Goal: Task Accomplishment & Management: Use online tool/utility

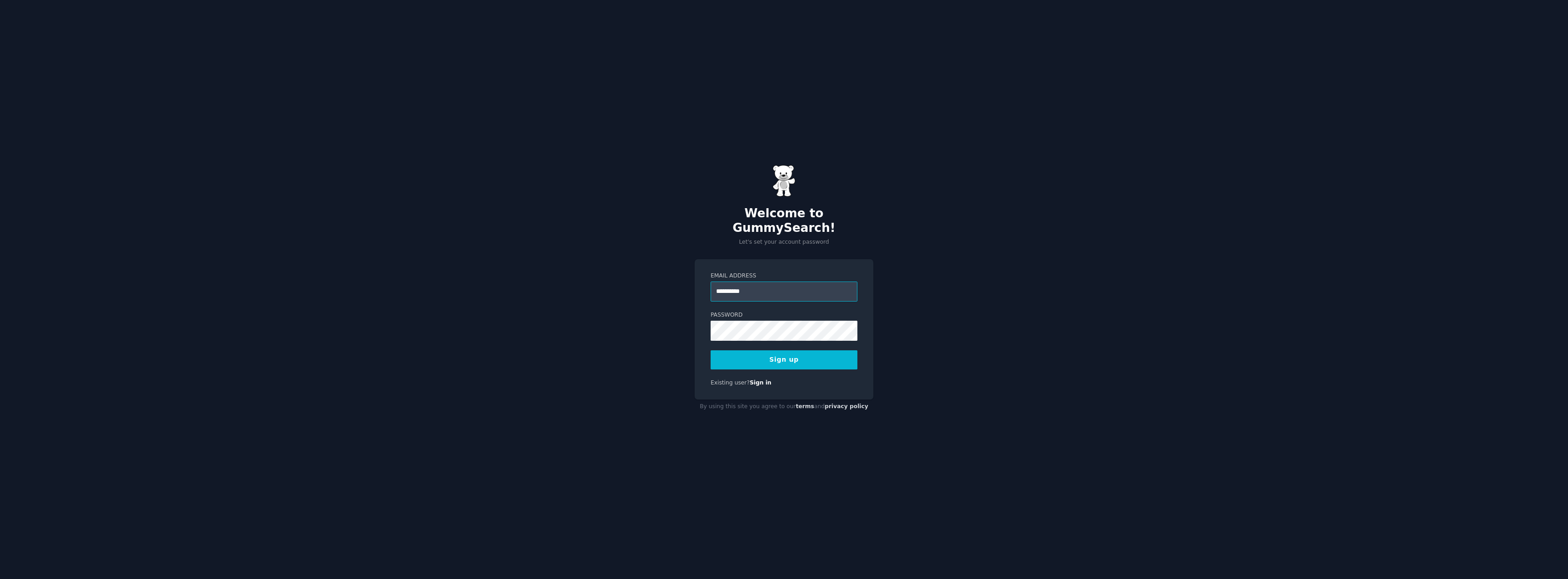
type input "**********"
click at [710, 350] on button "Sign up" at bounding box center [783, 359] width 147 height 19
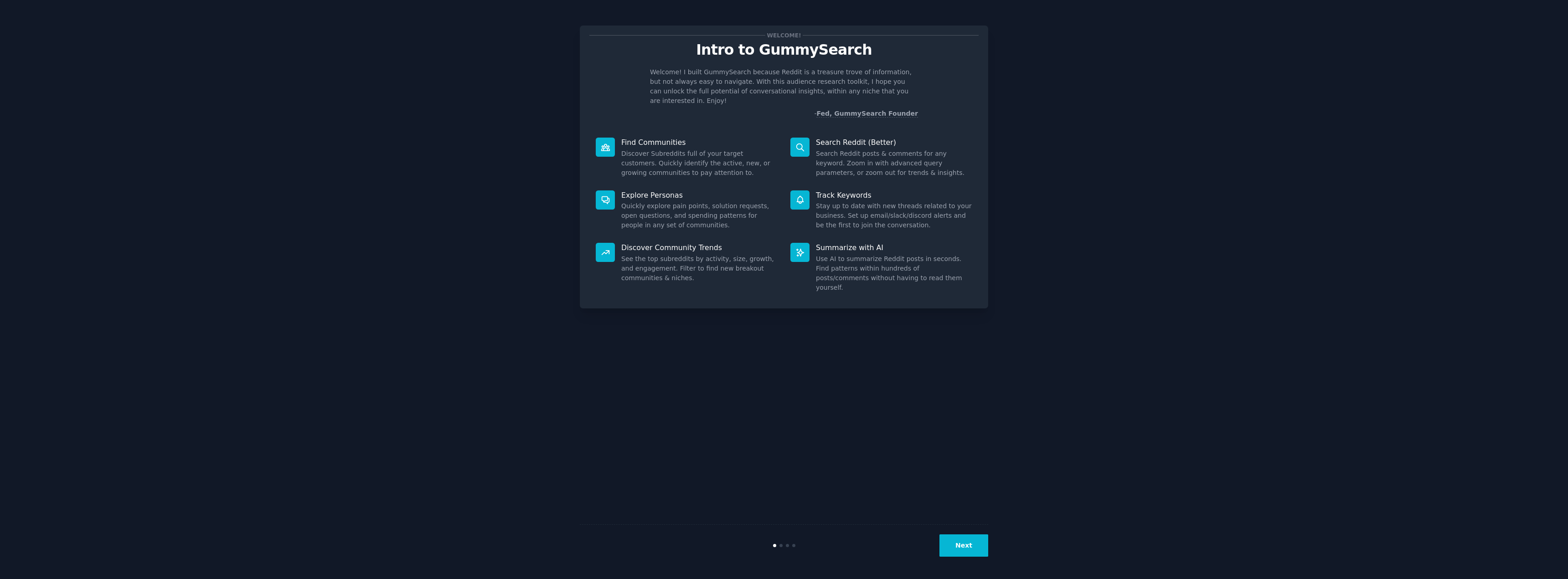
click at [961, 543] on button "Next" at bounding box center [964, 545] width 49 height 23
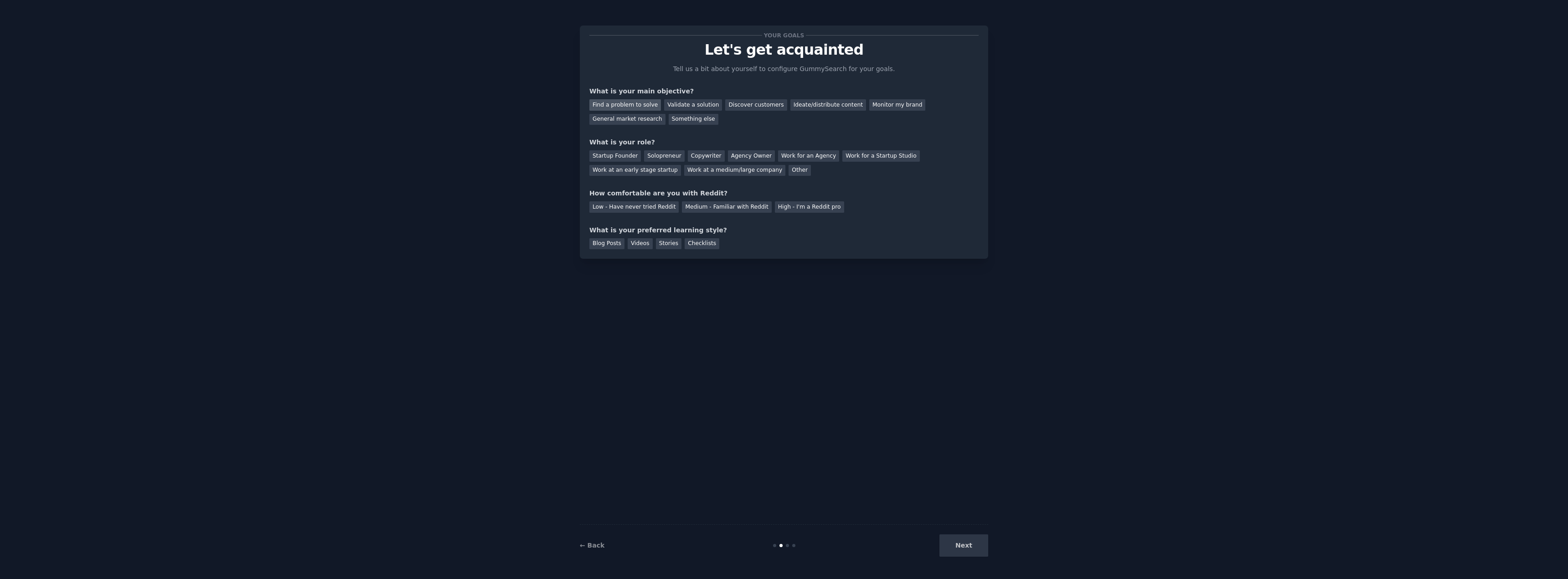
click at [620, 107] on div "Find a problem to solve" at bounding box center [625, 105] width 72 height 12
click at [695, 102] on div "Validate a solution" at bounding box center [693, 105] width 58 height 12
click at [625, 157] on div "Startup Founder" at bounding box center [615, 156] width 52 height 12
click at [724, 209] on div "Medium - Familiar with Reddit" at bounding box center [726, 207] width 89 height 12
click at [615, 244] on div "Blog Posts" at bounding box center [607, 244] width 35 height 12
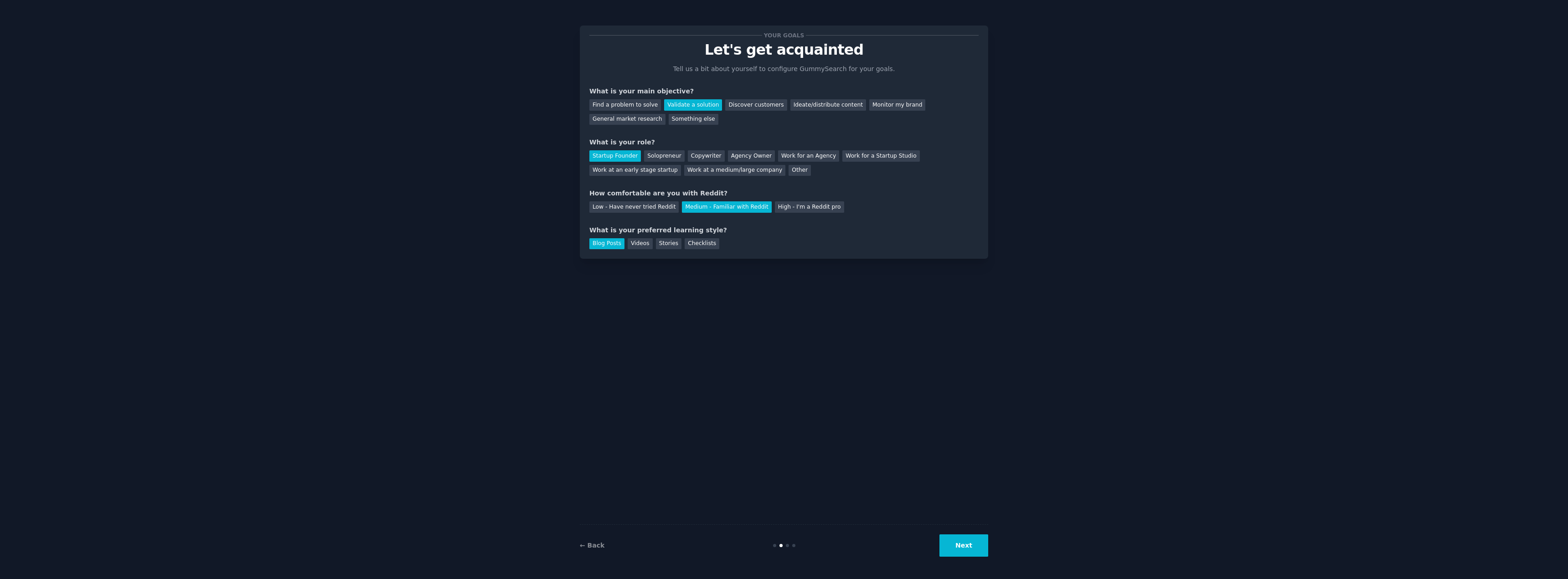
click at [961, 541] on button "Next" at bounding box center [964, 545] width 49 height 23
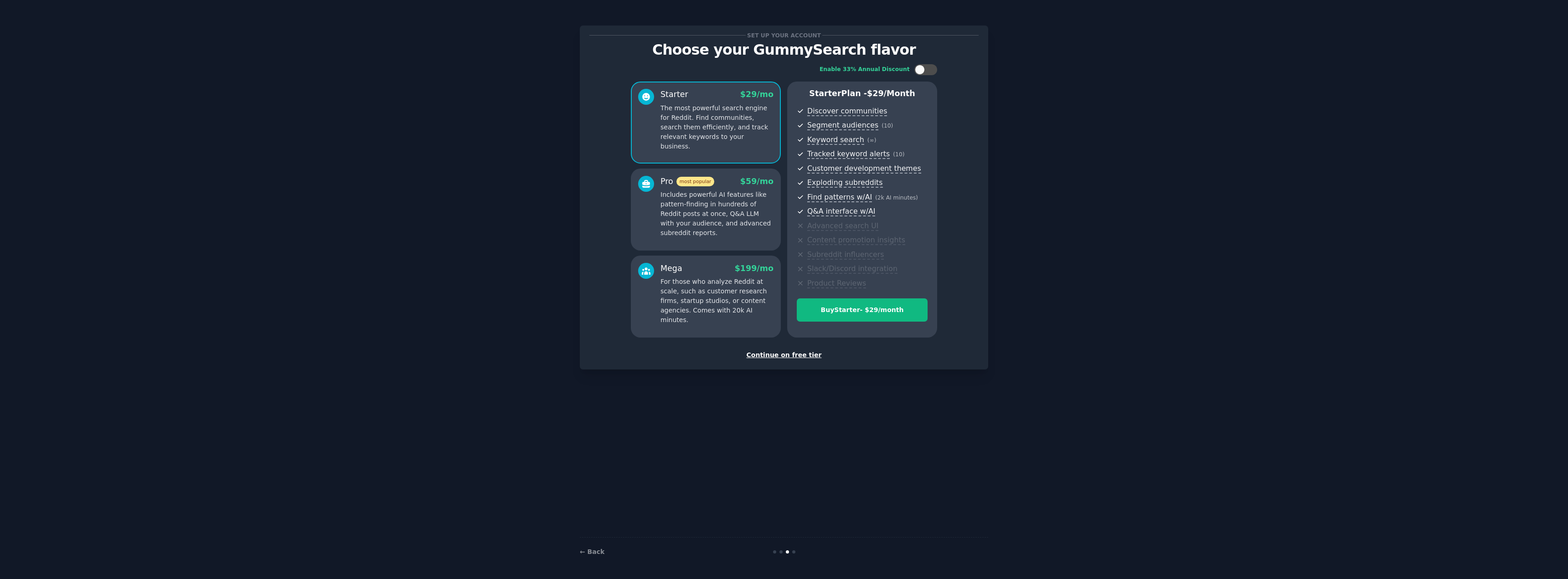
click at [796, 356] on div "Continue on free tier" at bounding box center [784, 355] width 390 height 10
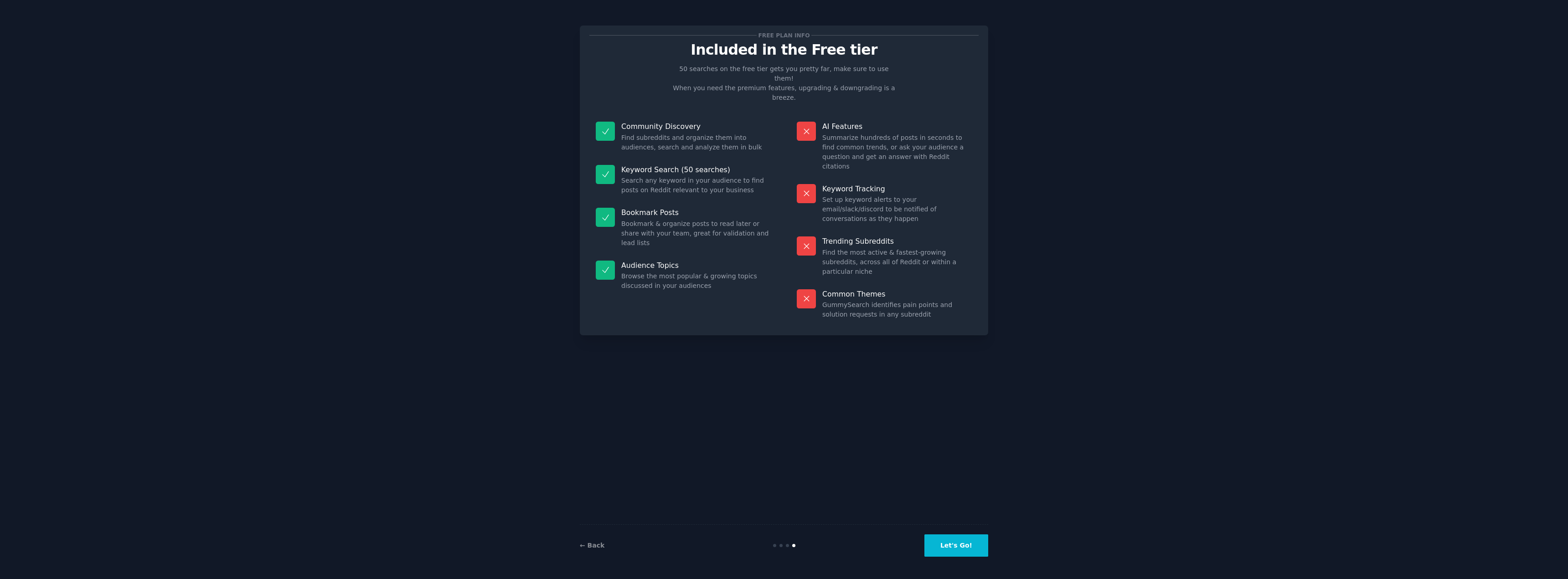
click at [953, 546] on button "Let's Go!" at bounding box center [956, 545] width 64 height 23
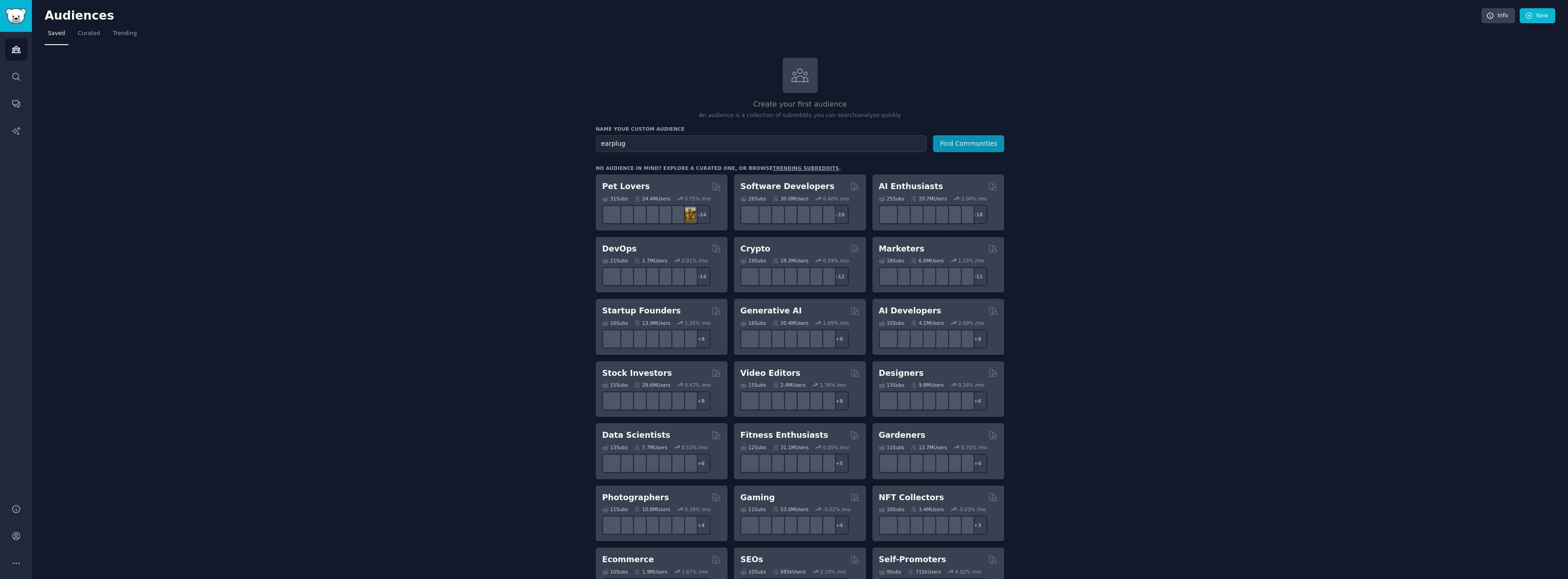
type input "earplug"
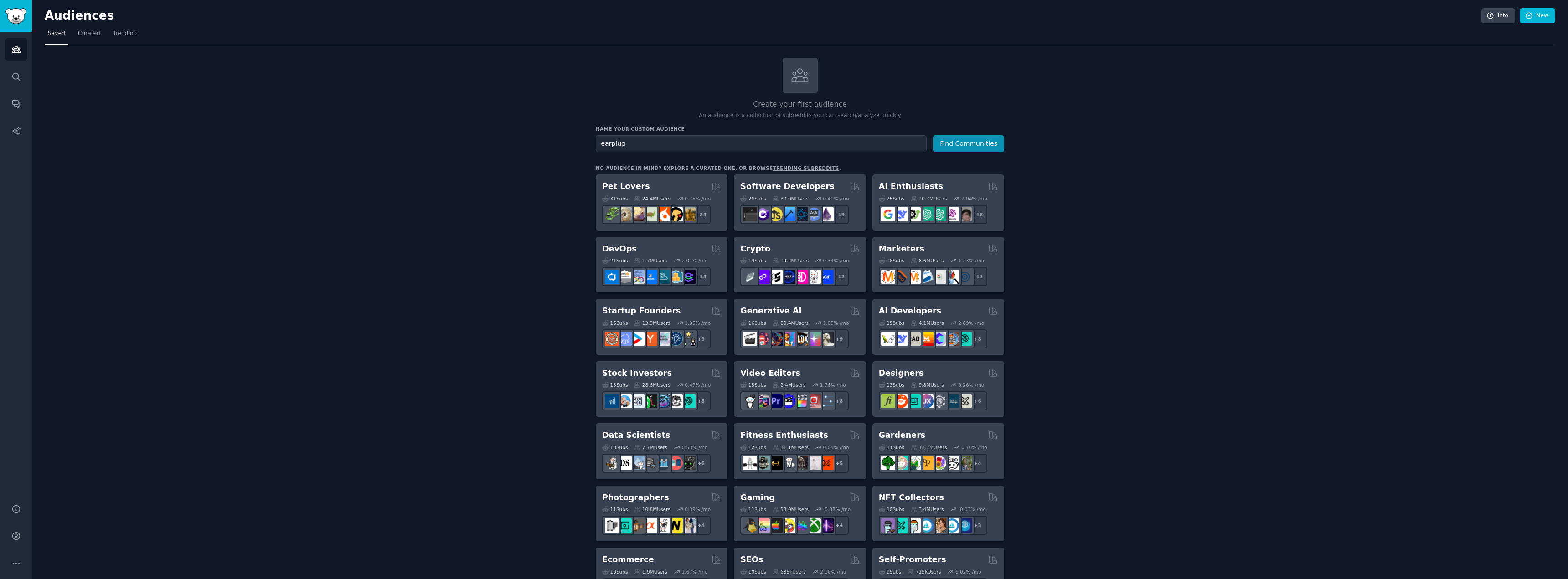
click at [933, 135] on button "Find Communities" at bounding box center [968, 144] width 71 height 17
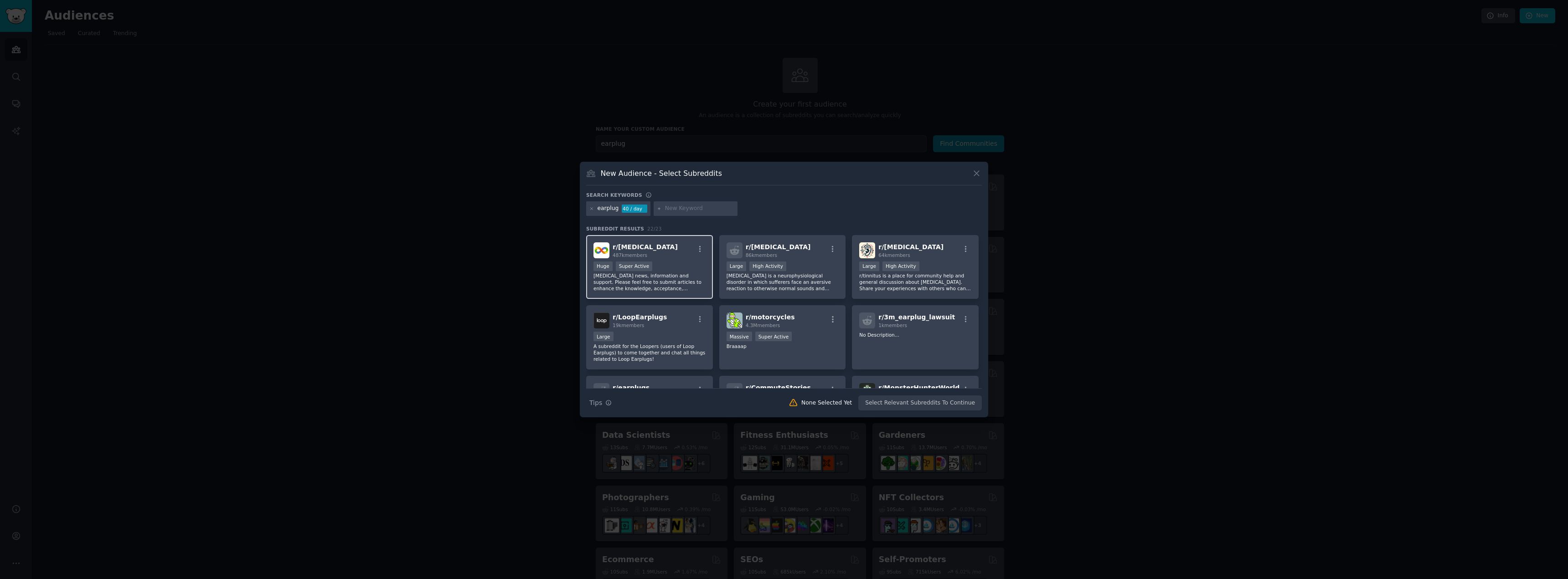
click at [661, 252] on div "r/ [MEDICAL_DATA] 487k members" at bounding box center [649, 250] width 112 height 16
click at [793, 251] on div "r/ [MEDICAL_DATA] 86k members" at bounding box center [783, 250] width 112 height 16
click at [663, 335] on div "Large" at bounding box center [649, 337] width 112 height 12
click at [928, 287] on p "r/tinnitus is a place for community help and general discussion about [MEDICAL_…" at bounding box center [915, 282] width 112 height 19
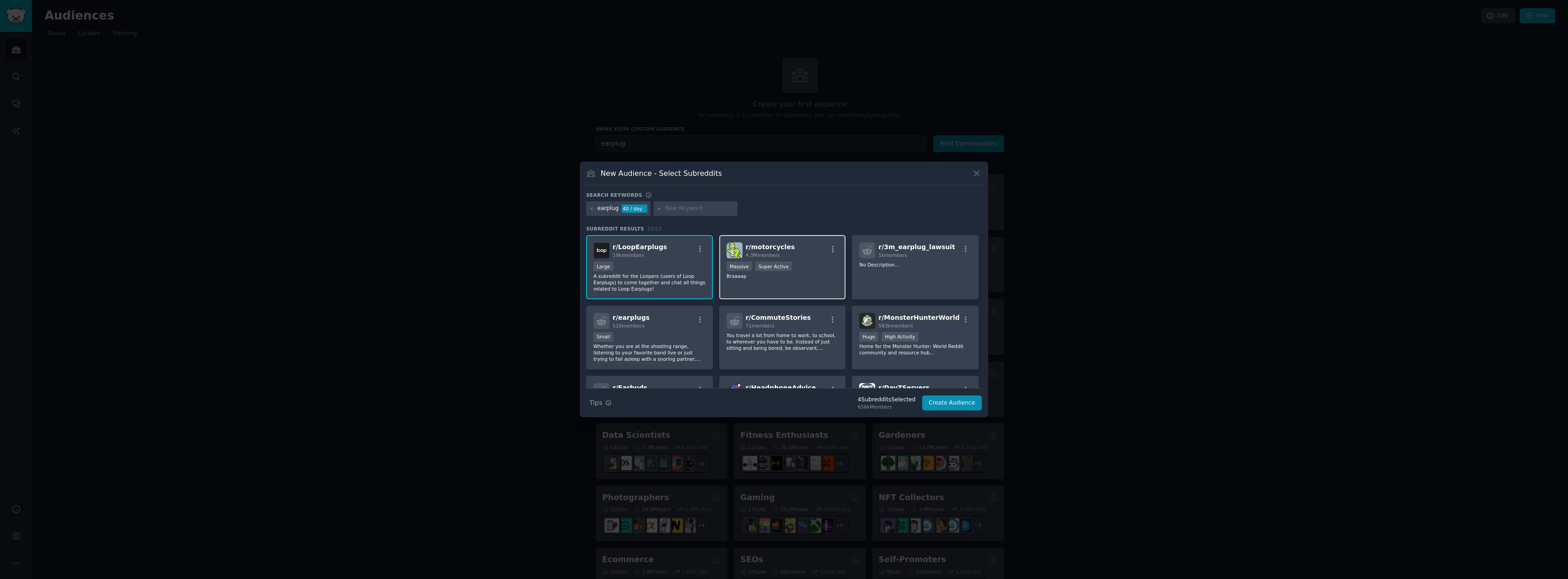
scroll to position [91, 0]
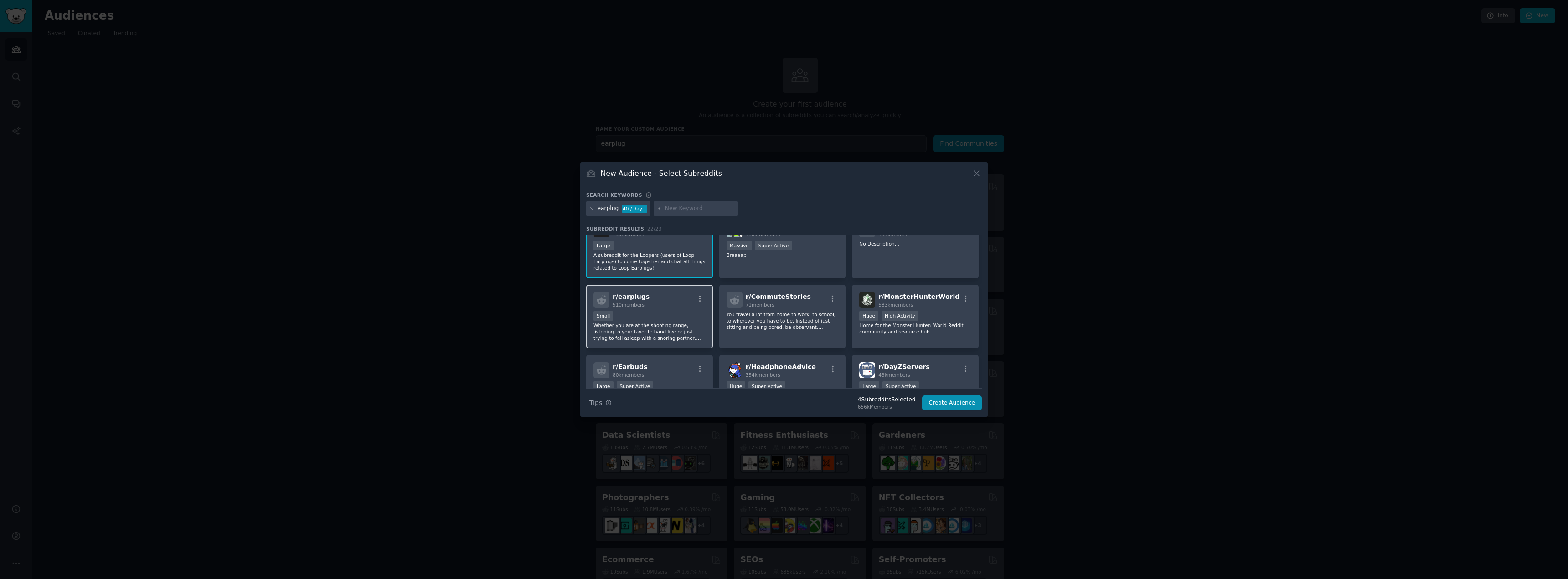
click at [656, 320] on div "Small" at bounding box center [649, 316] width 112 height 12
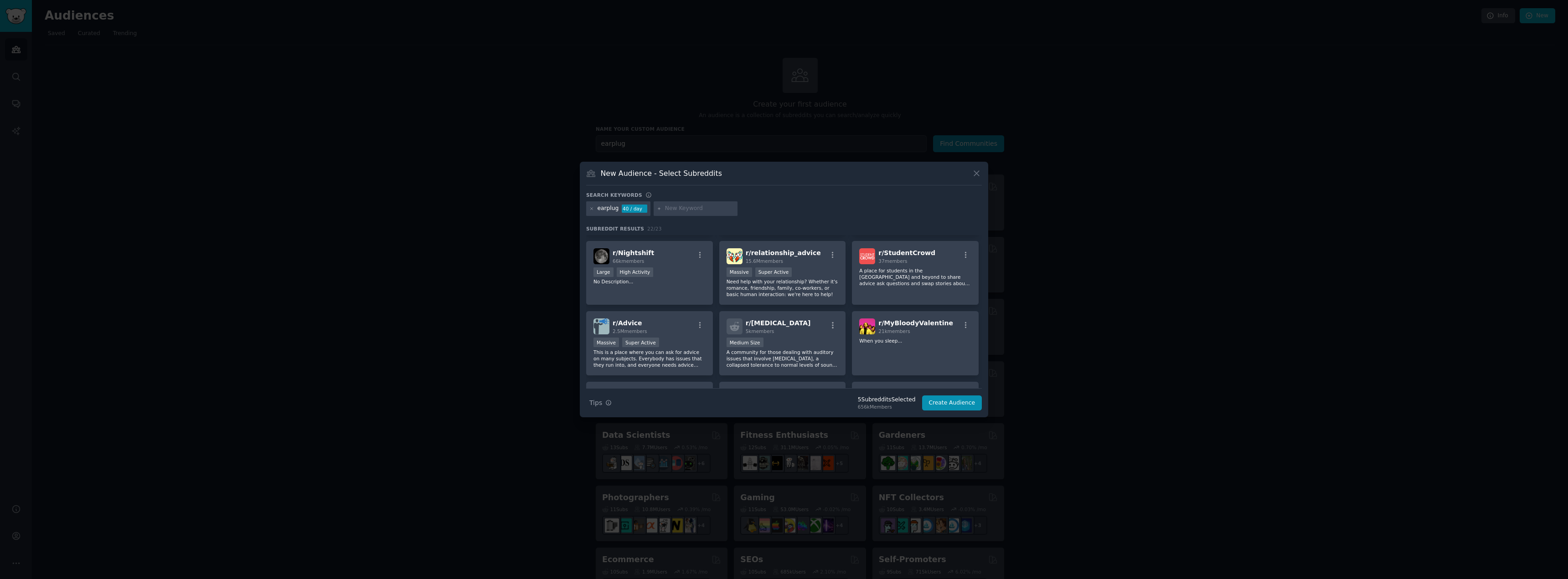
scroll to position [273, 0]
click at [687, 291] on div "r/ Nightshift 66k members Large High Activity No Description..." at bounding box center [649, 276] width 127 height 64
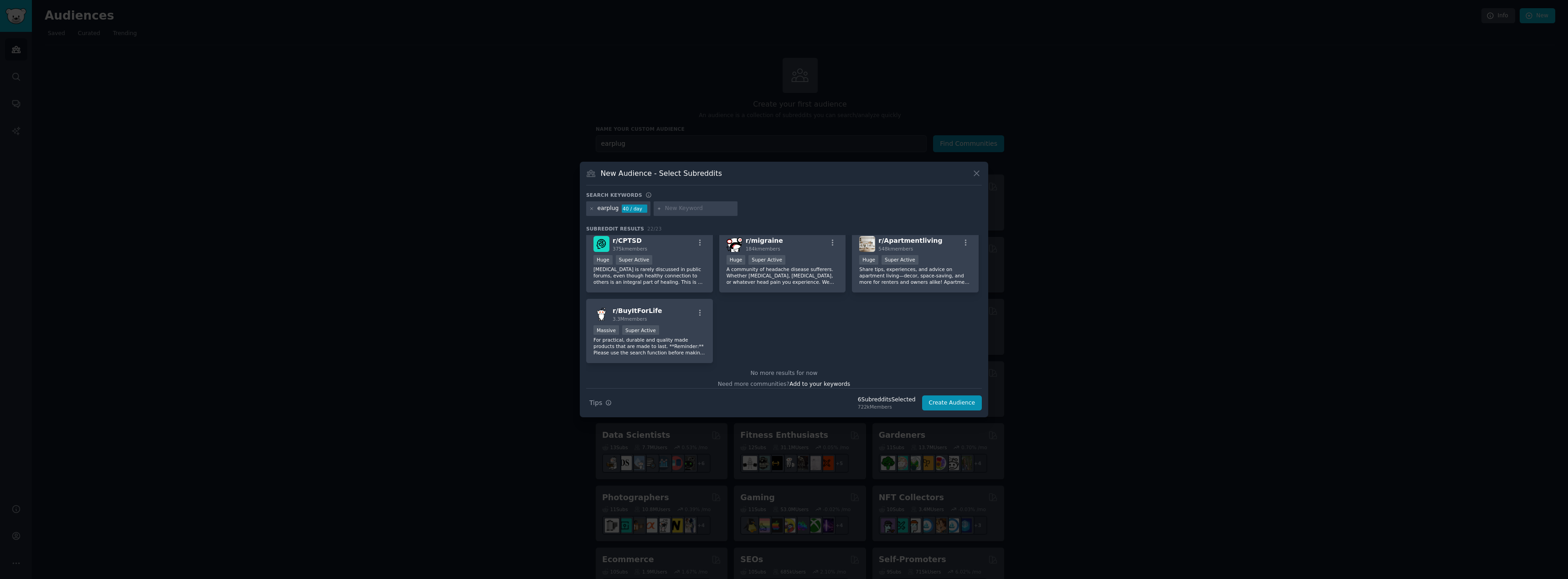
scroll to position [435, 0]
click at [957, 405] on button "Create Audience" at bounding box center [952, 403] width 60 height 15
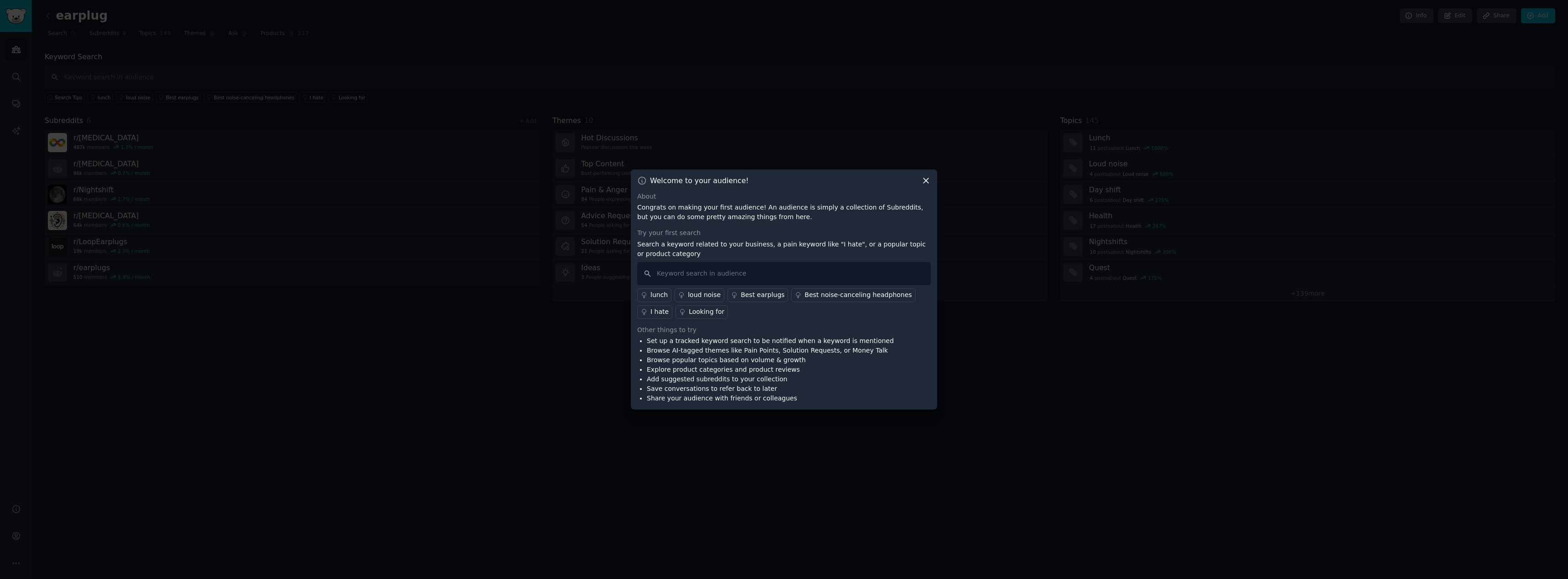
click at [925, 180] on icon at bounding box center [926, 181] width 10 height 10
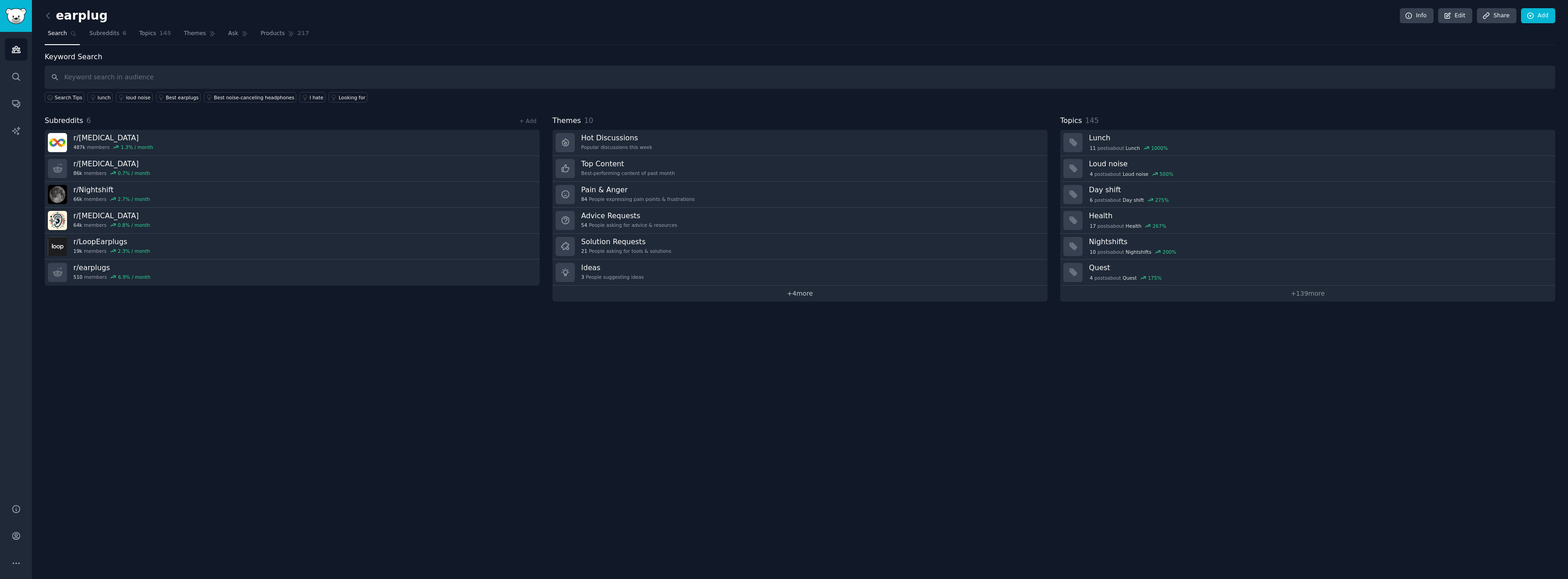
click at [705, 295] on link "+ 4 more" at bounding box center [800, 294] width 495 height 16
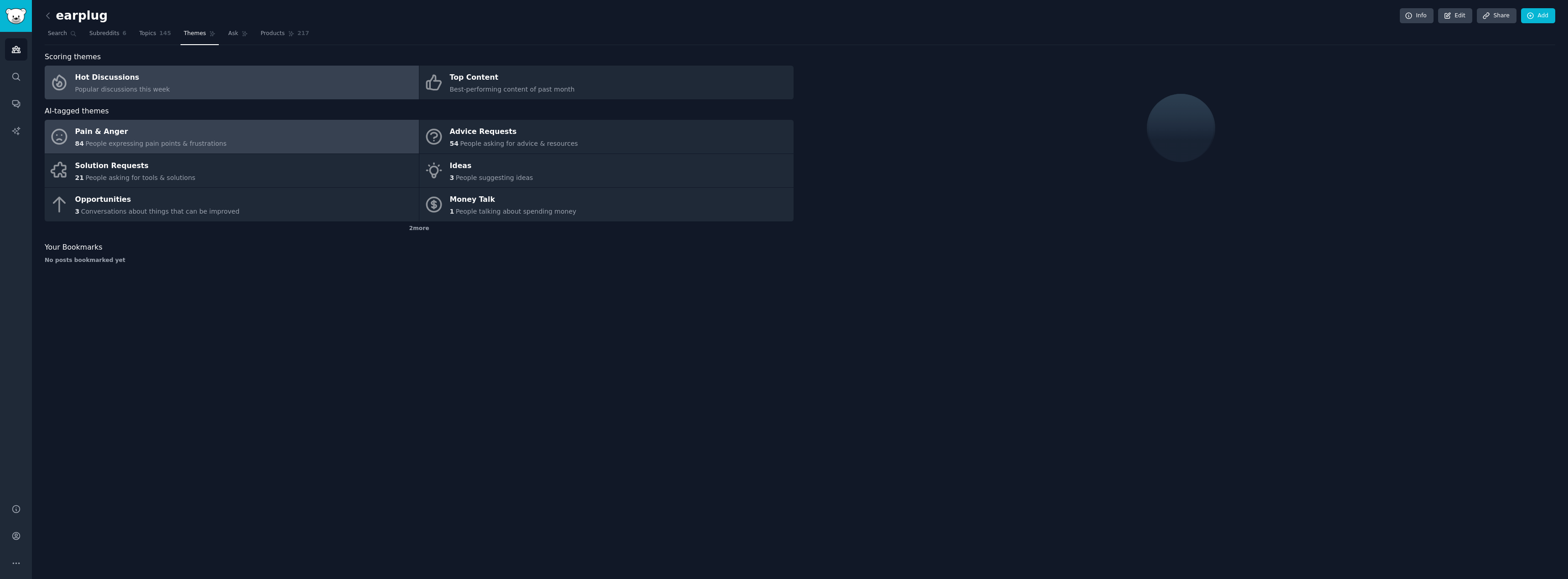
click at [329, 142] on link "Pain & Anger 84 People expressing pain points & frustrations" at bounding box center [231, 136] width 374 height 33
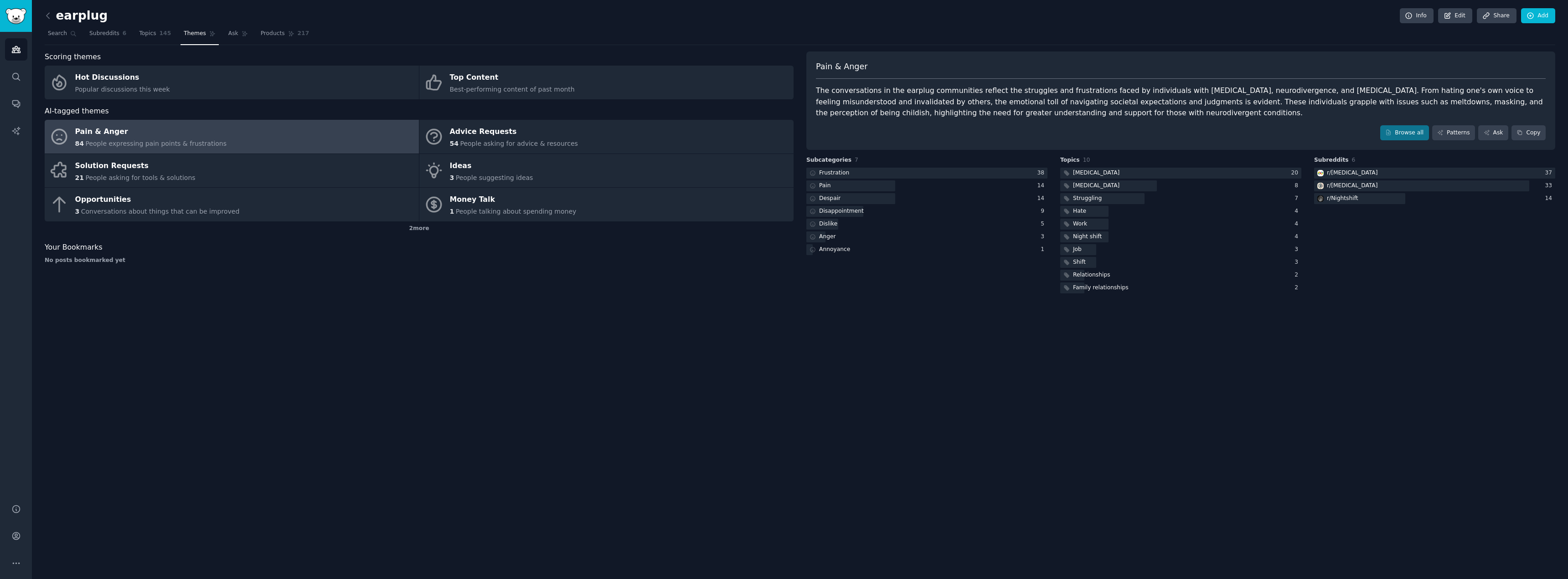
click at [1200, 91] on div "The conversations in the earplug communities reflect the struggles and frustrat…" at bounding box center [1180, 102] width 730 height 33
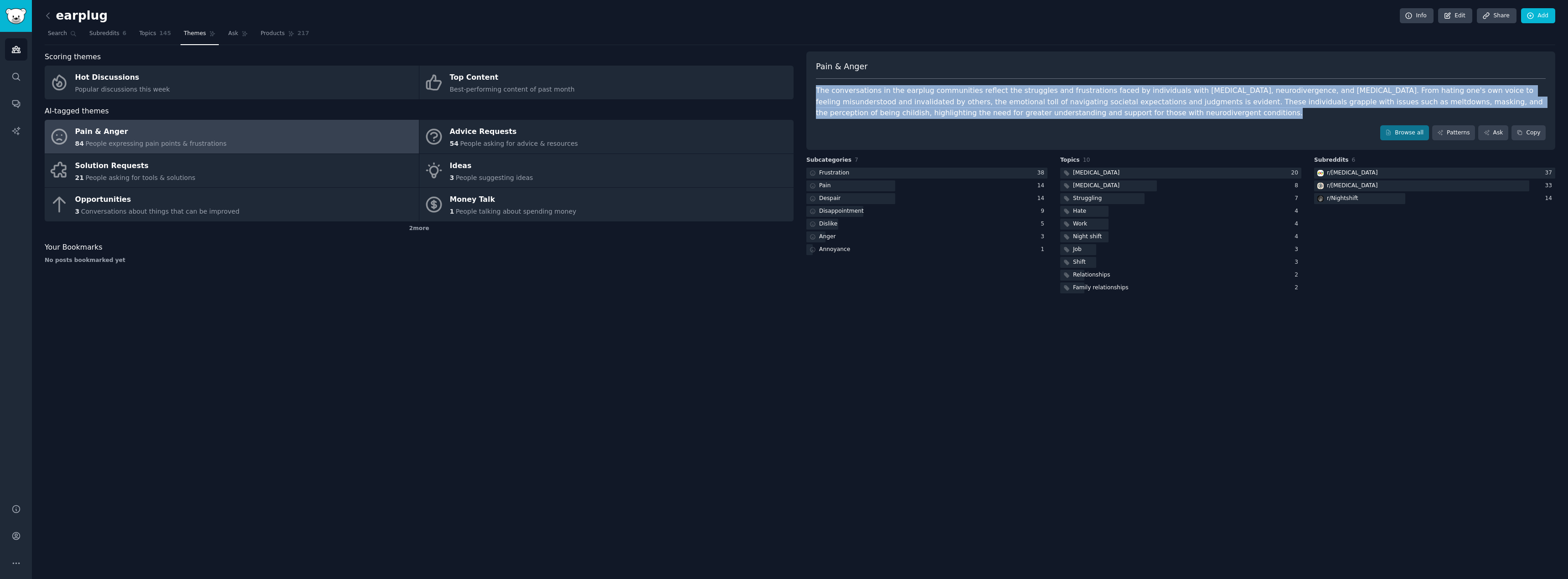
click at [1200, 91] on div "The conversations in the earplug communities reflect the struggles and frustrat…" at bounding box center [1180, 102] width 730 height 33
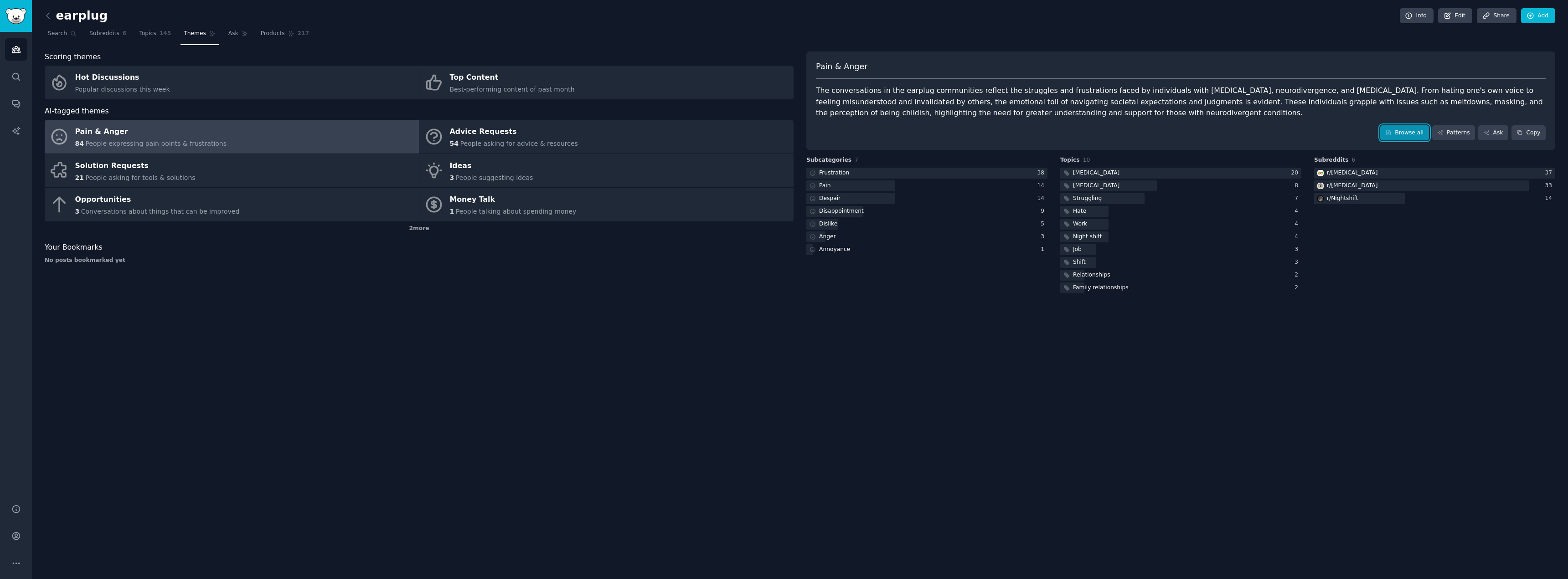
click at [1422, 138] on link "Browse all" at bounding box center [1404, 133] width 49 height 15
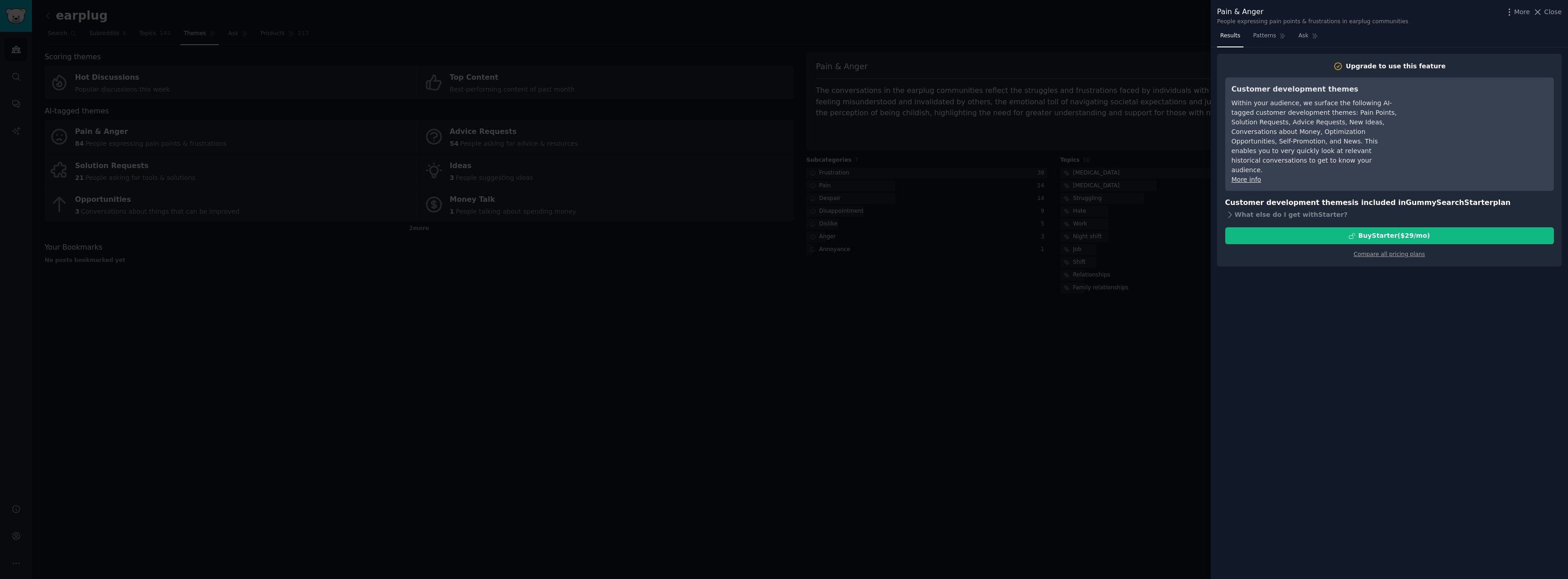
click at [965, 144] on div at bounding box center [784, 290] width 1568 height 579
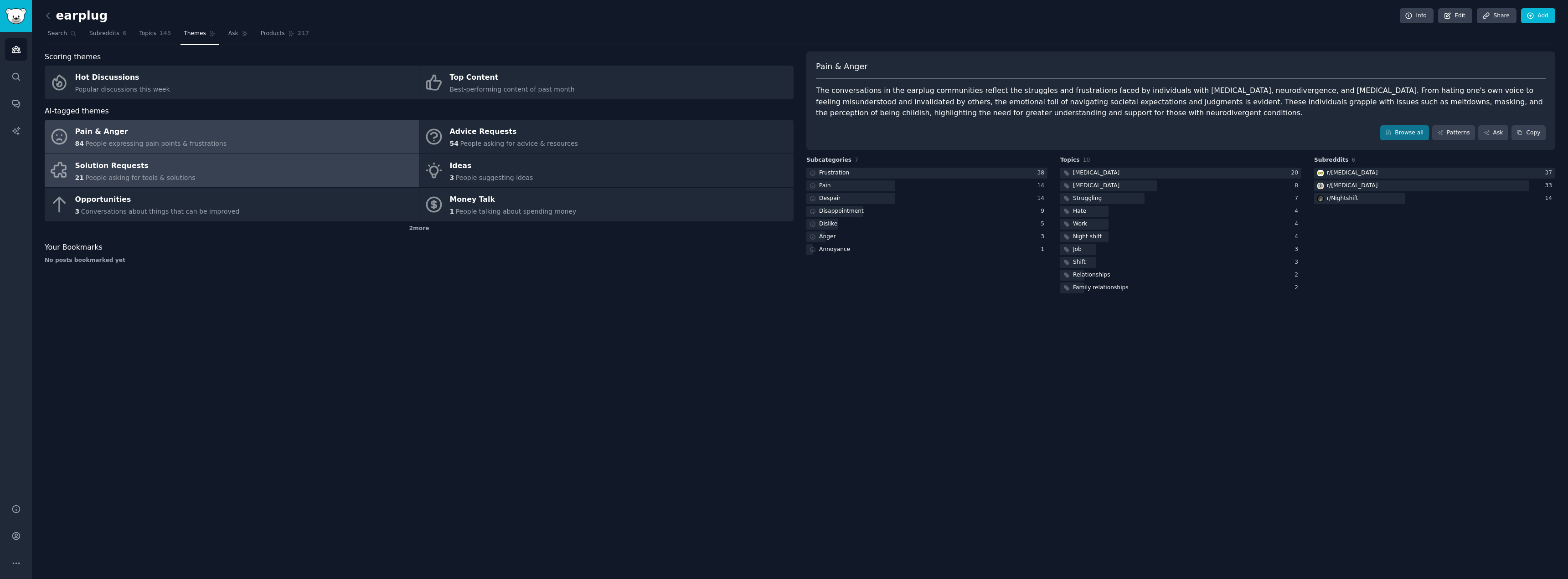
click at [331, 181] on link "Solution Requests 21 People asking for tools & solutions" at bounding box center [231, 170] width 374 height 33
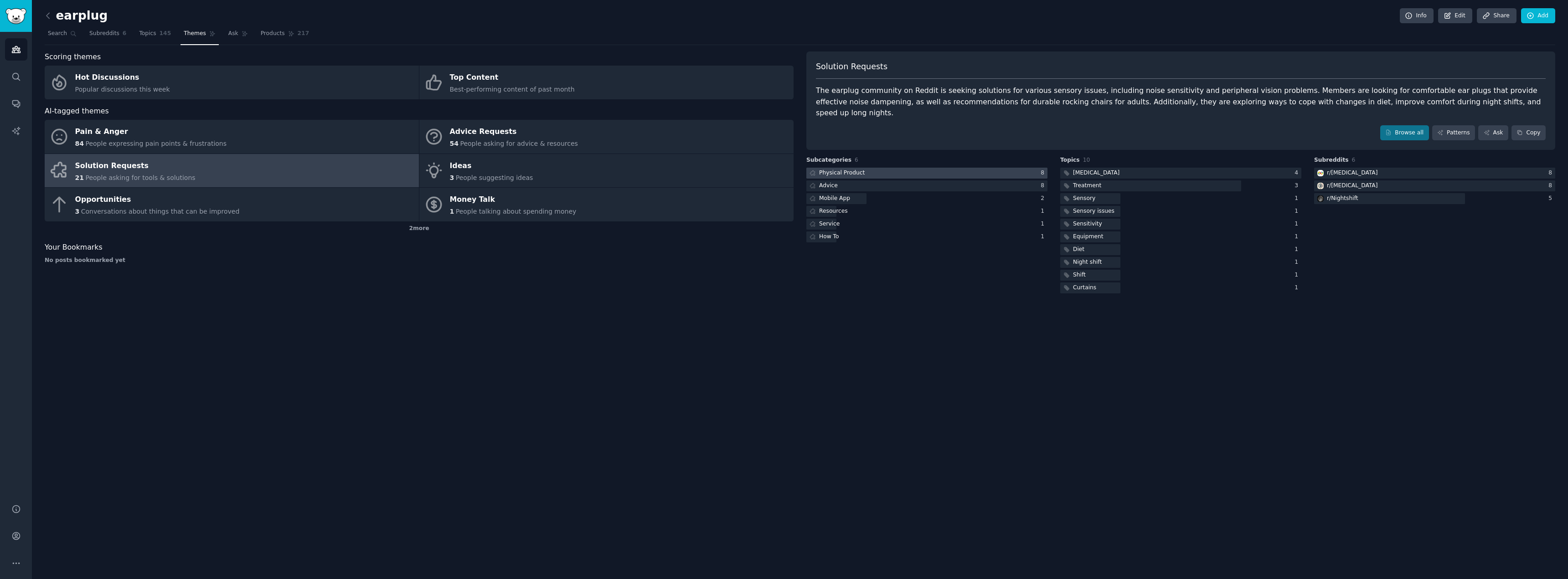
click at [847, 173] on div "Physical Product" at bounding box center [842, 173] width 46 height 8
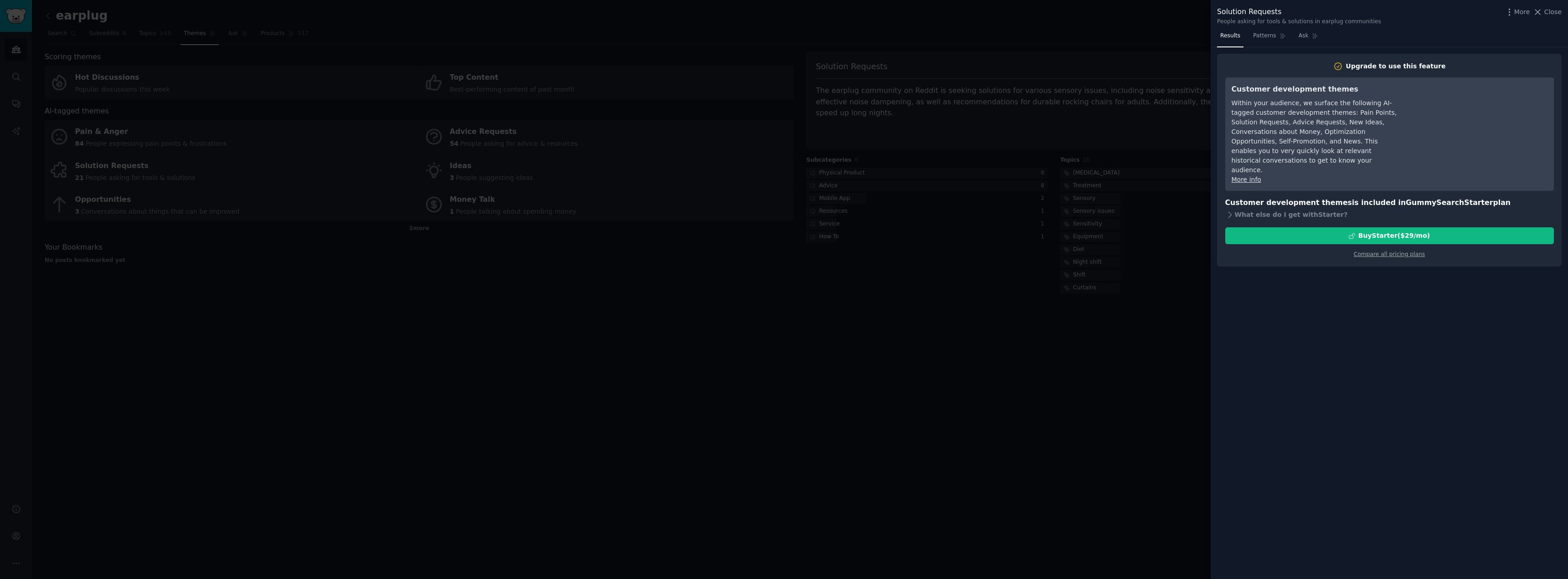
click at [1156, 200] on div at bounding box center [784, 290] width 1568 height 579
